Goal: Find contact information: Find contact information

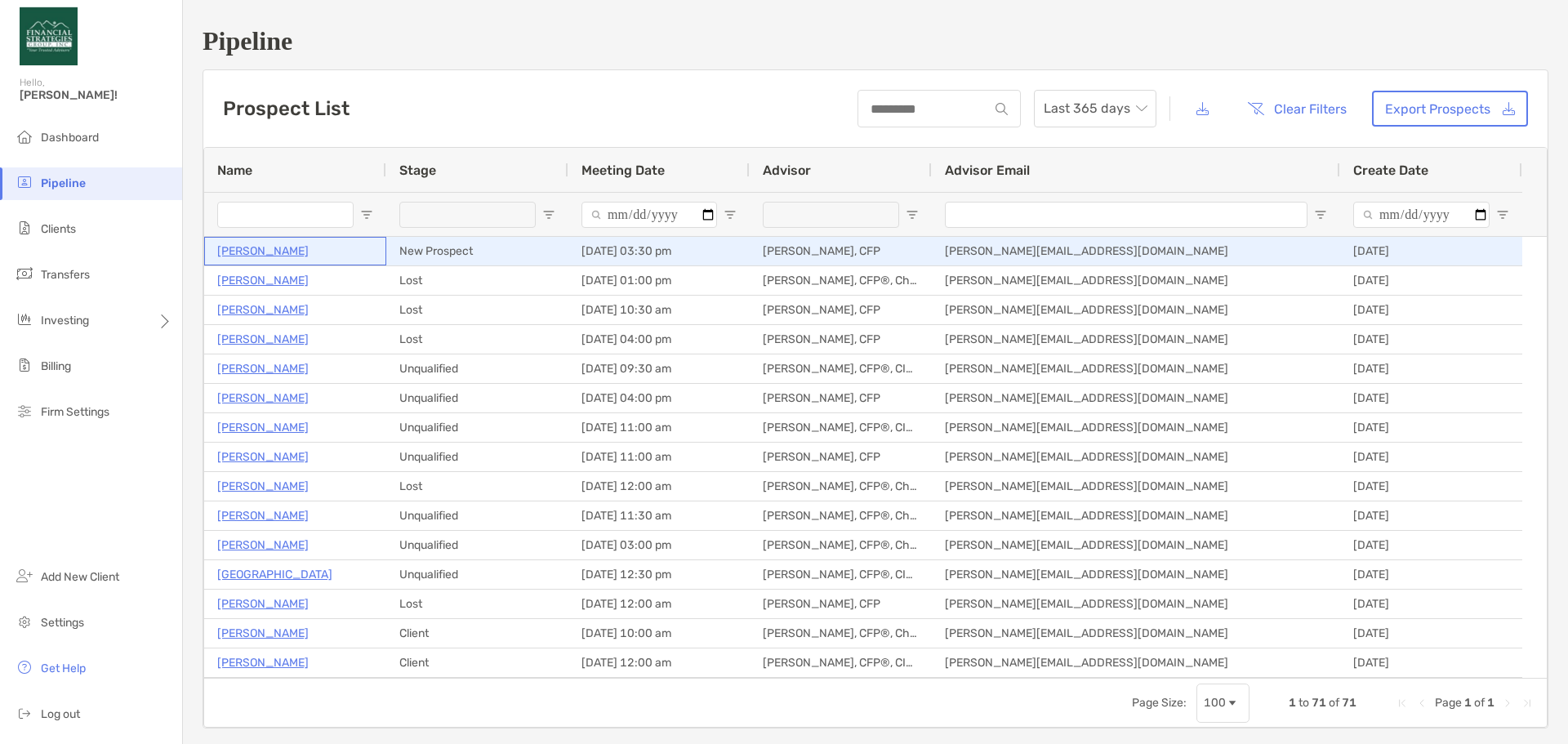
click at [262, 253] on p "[PERSON_NAME]" at bounding box center [263, 251] width 91 height 21
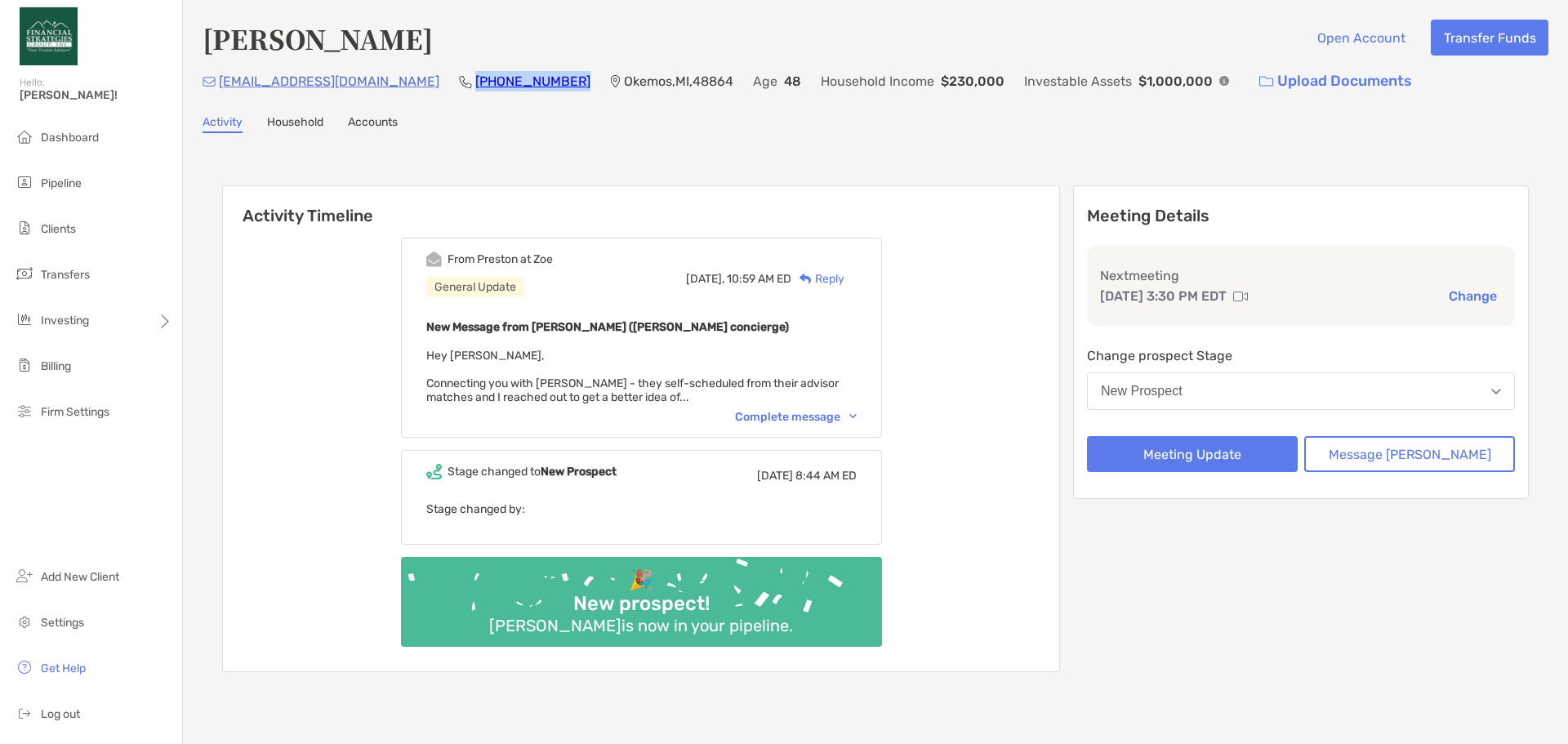
drag, startPoint x: 521, startPoint y: 78, endPoint x: 432, endPoint y: 82, distance: 89.1
click at [432, 82] on div "Boydjeremy@rocketmail.com (517) 285-7321 Okemos , MI , 48864 Age 48 Household I…" at bounding box center [876, 81] width 1345 height 35
copy link "(517) 285-7321"
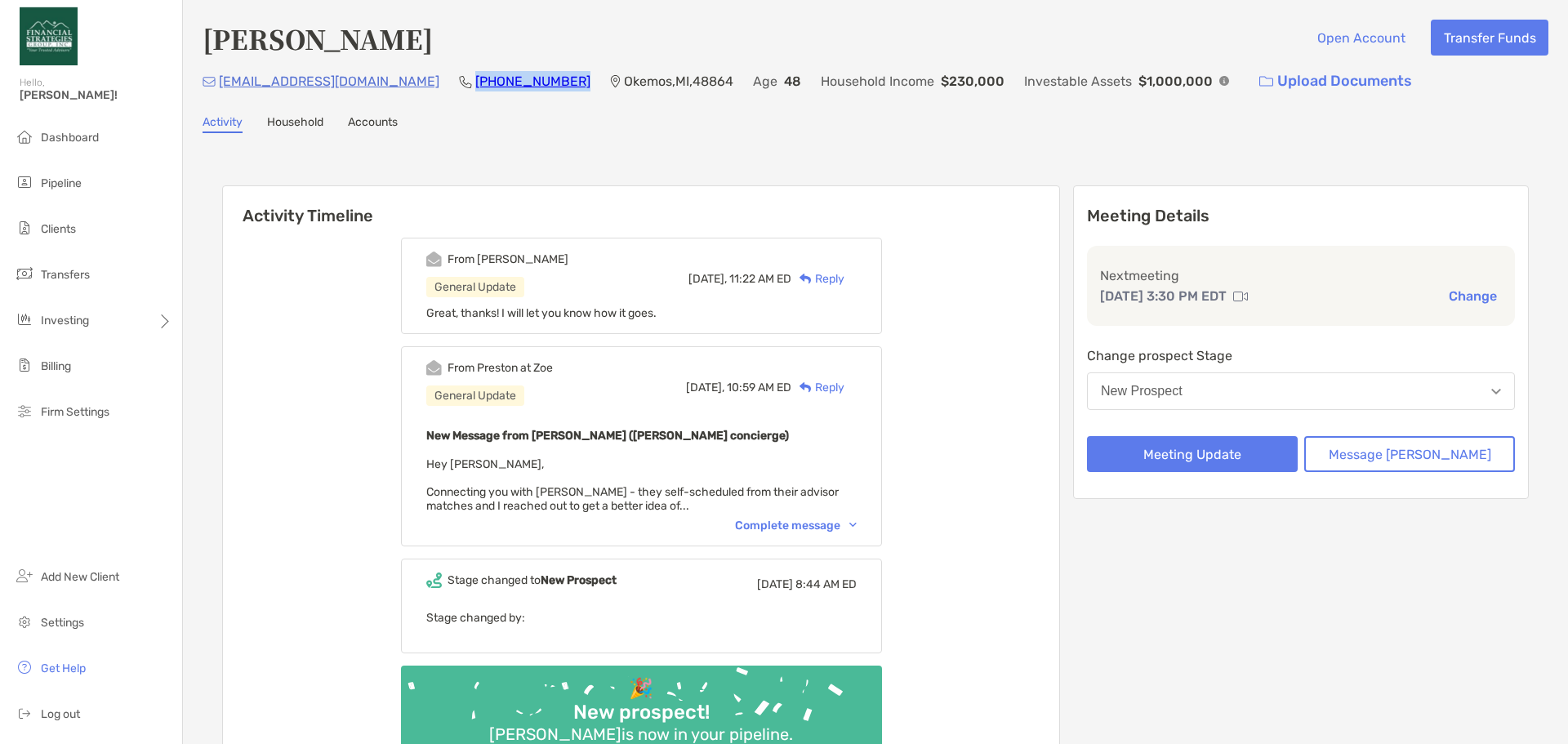
click at [784, 527] on div "Complete message" at bounding box center [796, 525] width 122 height 14
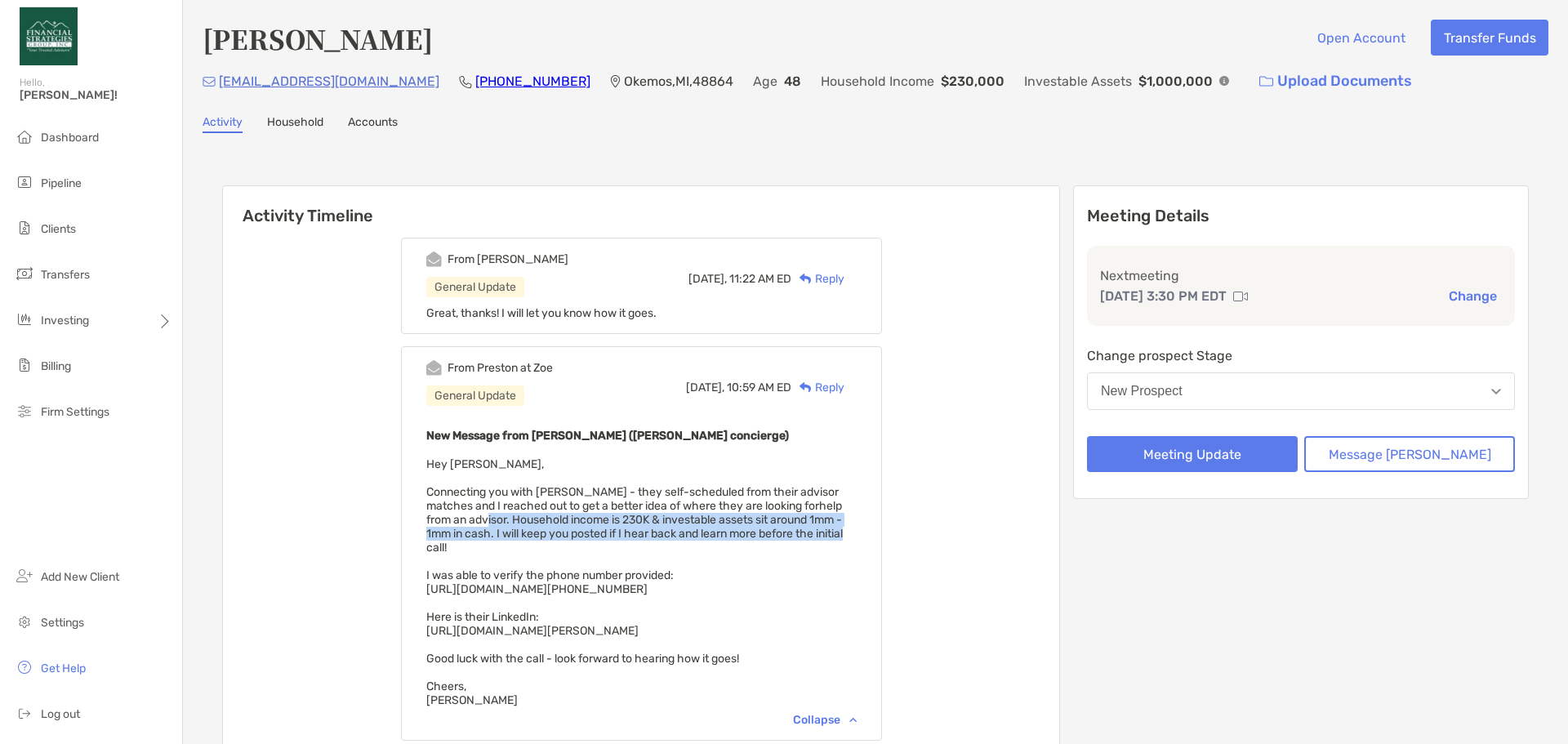
drag, startPoint x: 496, startPoint y: 518, endPoint x: 878, endPoint y: 534, distance: 382.3
click at [857, 534] on div "New Message from Preston Buhrmaster (Zoe concierge) Hey Brandon, Connecting you…" at bounding box center [641, 566] width 430 height 282
copy span "Household income is 230K & investable assets sit around 1mm - 1mm in cash. I wi…"
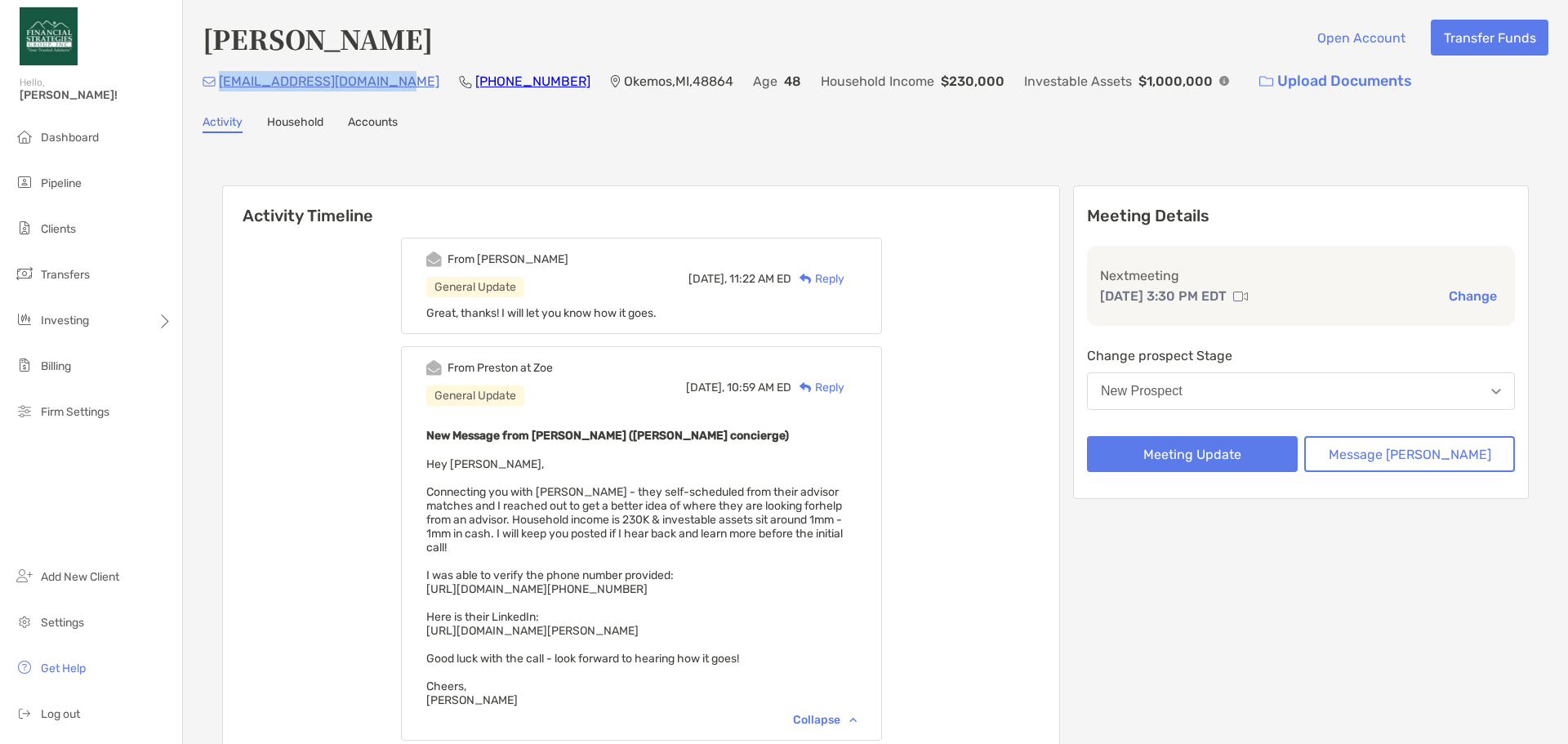
drag, startPoint x: 398, startPoint y: 75, endPoint x: 217, endPoint y: 75, distance: 181.0
click at [217, 75] on div "Boydjeremy@rocketmail.com (517) 285-7321 Okemos , MI , 48864 Age 48 Household I…" at bounding box center [876, 81] width 1345 height 35
copy p "Boydjeremy@rocketmail.com"
